Goal: Transaction & Acquisition: Purchase product/service

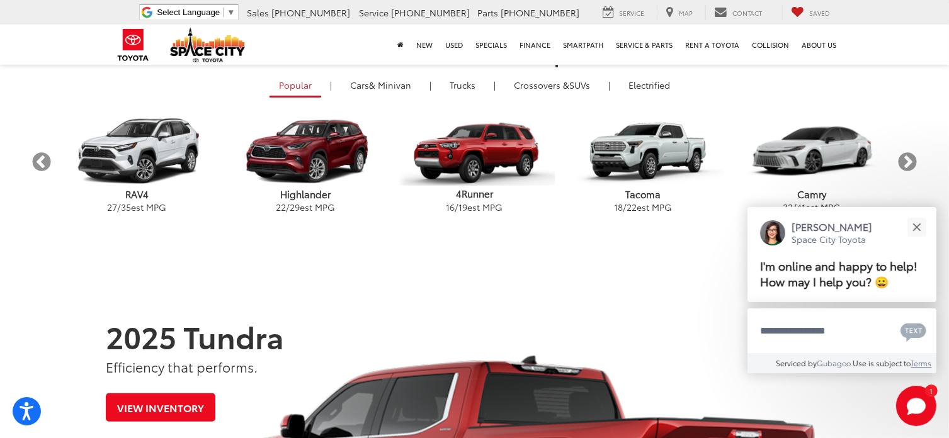
scroll to position [315, 0]
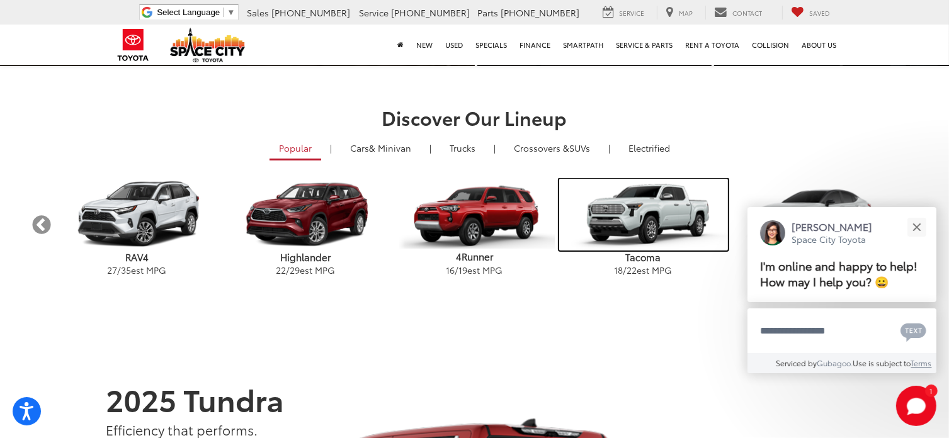
click at [645, 217] on img "carousel" at bounding box center [643, 215] width 169 height 72
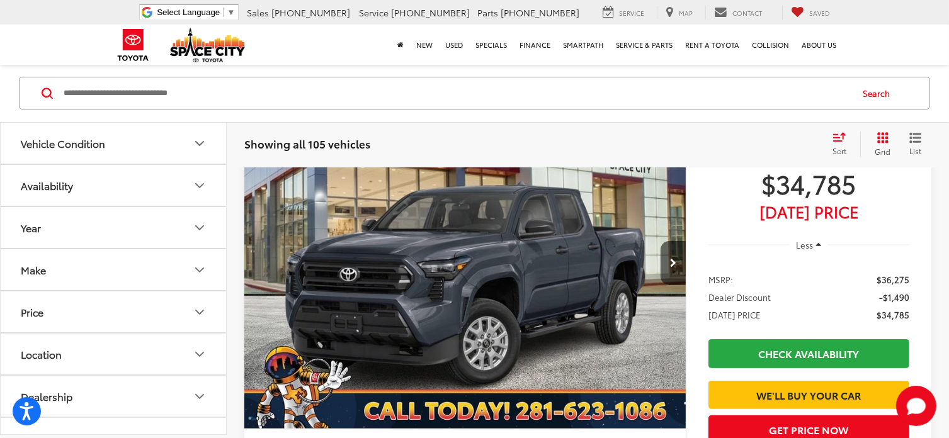
scroll to position [188, 0]
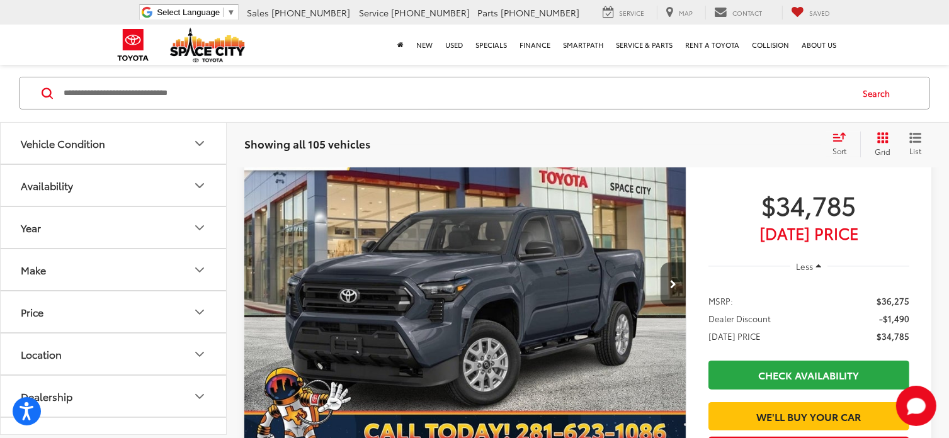
click at [675, 278] on button "Next image" at bounding box center [672, 285] width 25 height 44
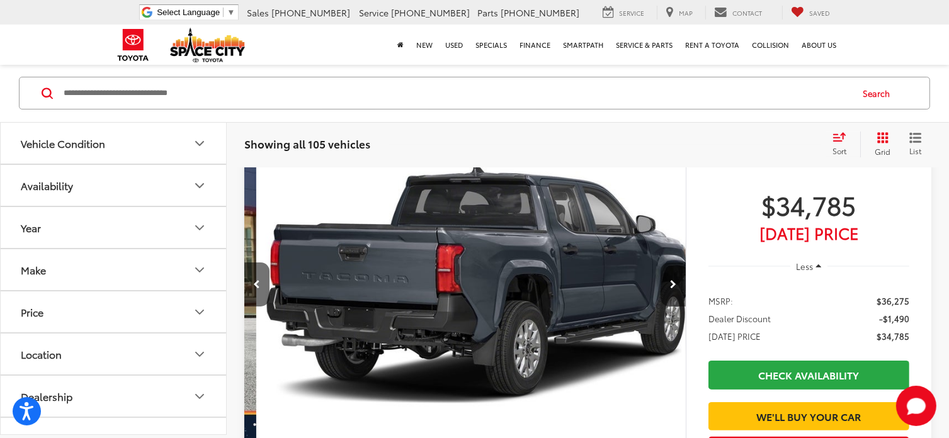
scroll to position [0, 443]
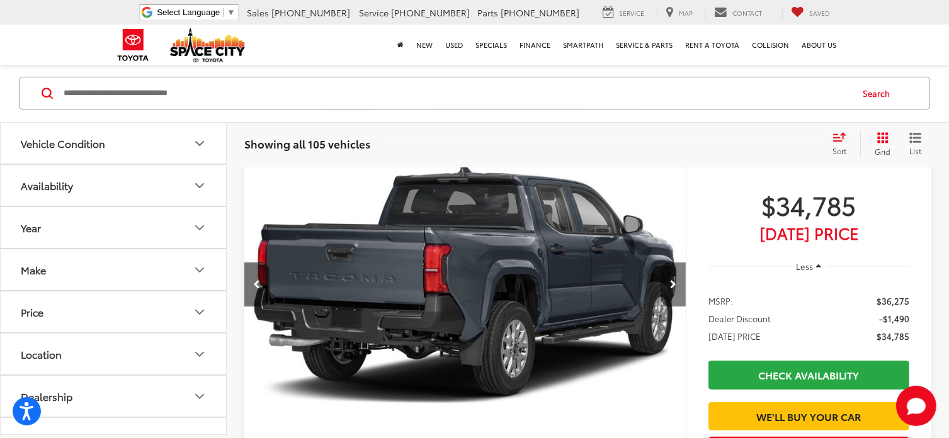
click at [674, 281] on icon "Next image" at bounding box center [673, 284] width 6 height 9
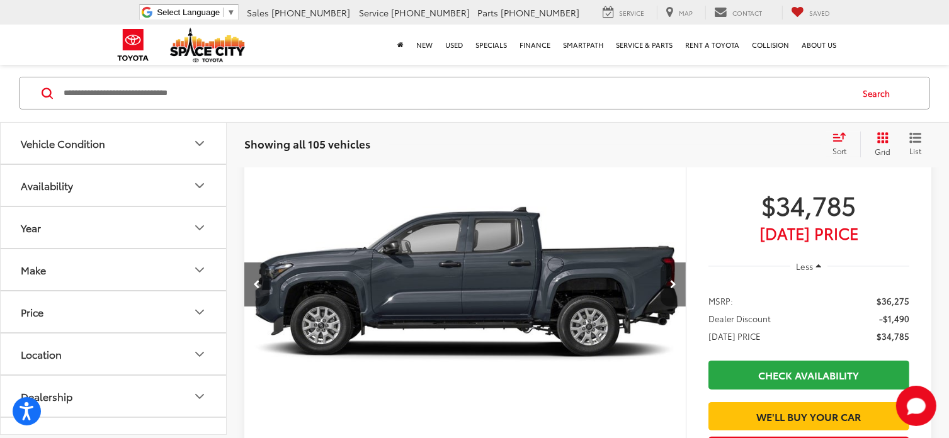
scroll to position [0, 886]
click at [201, 225] on icon "Year" at bounding box center [199, 227] width 15 height 15
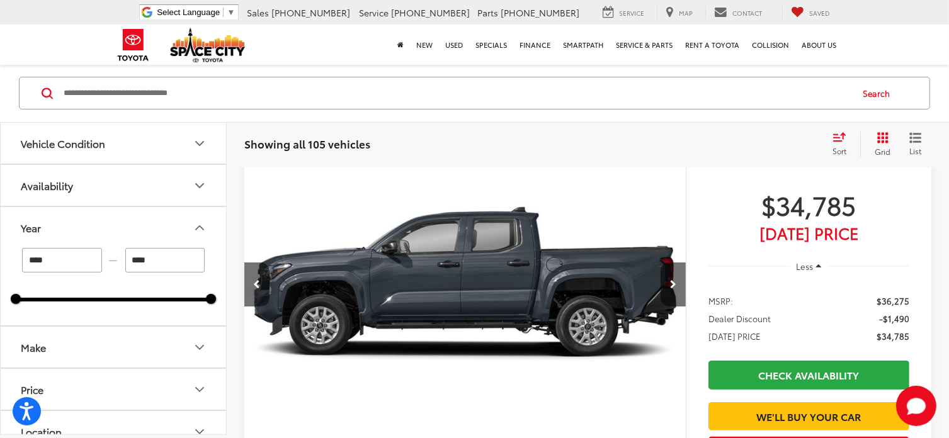
click at [201, 225] on icon "Year" at bounding box center [199, 227] width 15 height 15
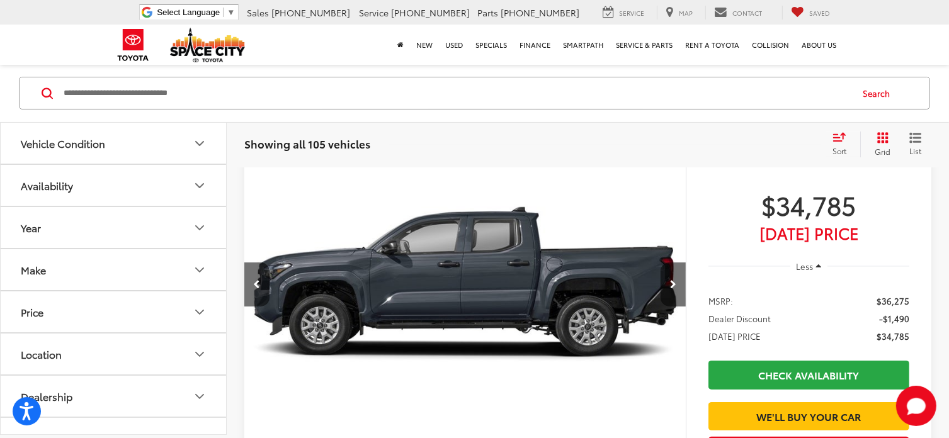
click at [201, 269] on icon "Make" at bounding box center [200, 270] width 8 height 4
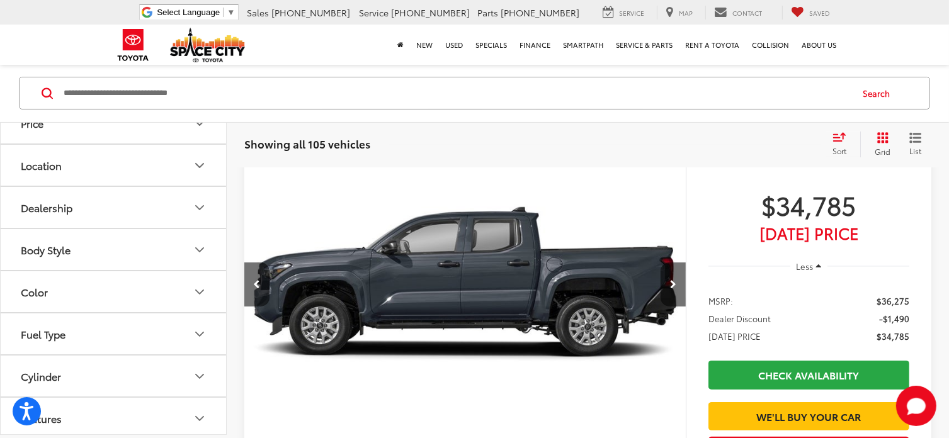
click at [199, 251] on icon "Body Style" at bounding box center [199, 249] width 15 height 15
click at [25, 299] on label "4D Double Cab (69)" at bounding box center [66, 301] width 101 height 21
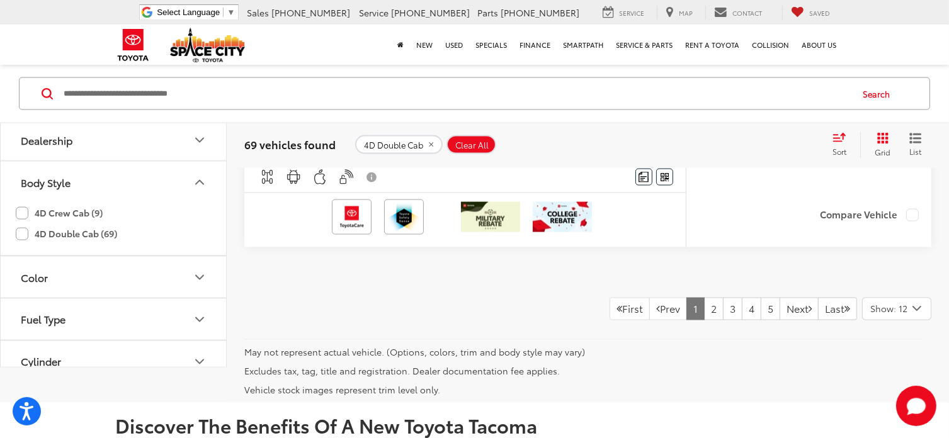
scroll to position [6935, 0]
